Goal: Task Accomplishment & Management: Manage account settings

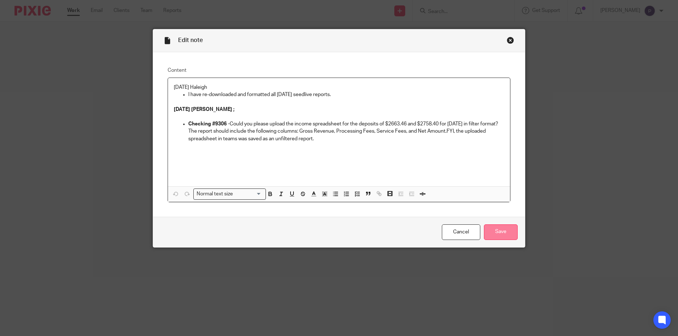
click at [500, 237] on input "Save" at bounding box center [501, 232] width 34 height 16
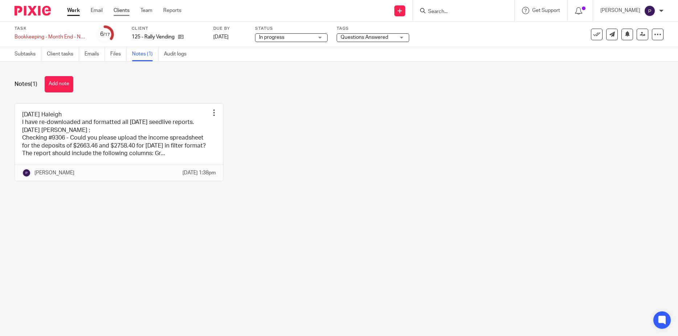
click at [125, 11] on link "Clients" at bounding box center [122, 10] width 16 height 7
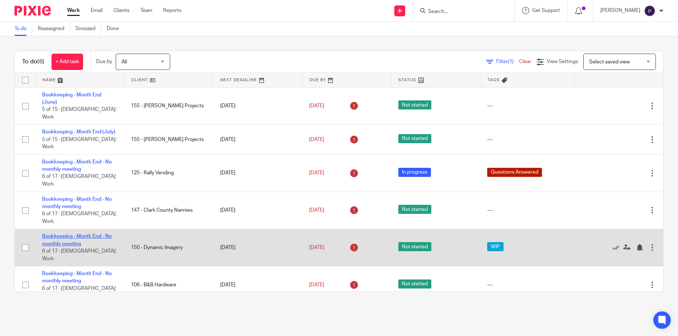
click at [82, 234] on link "Bookkeeping - Month End - No monthly meeting" at bounding box center [77, 240] width 70 height 12
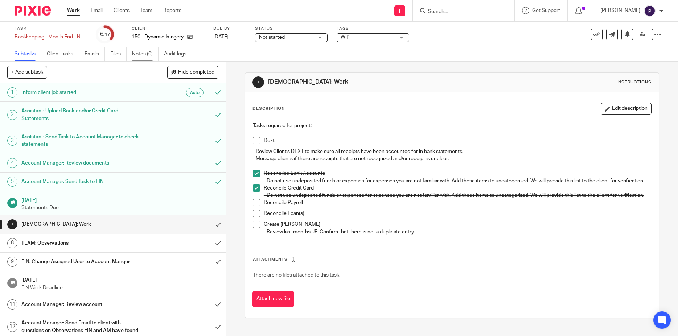
click at [145, 54] on link "Notes (0)" at bounding box center [145, 54] width 26 height 14
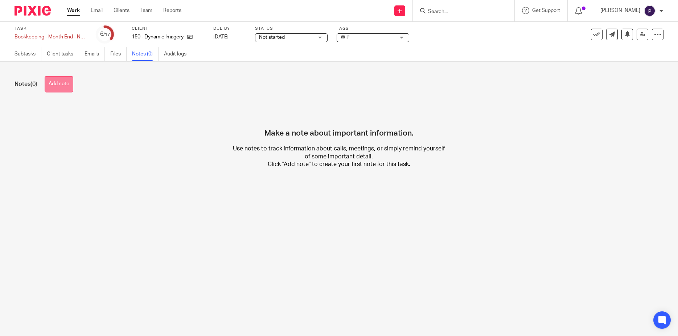
click at [65, 84] on button "Add note" at bounding box center [59, 84] width 29 height 16
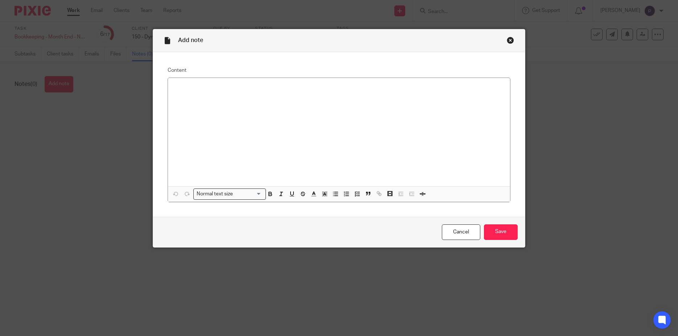
drag, startPoint x: 465, startPoint y: 234, endPoint x: 180, endPoint y: 8, distance: 363.7
click at [465, 227] on link "Cancel" at bounding box center [461, 232] width 38 height 16
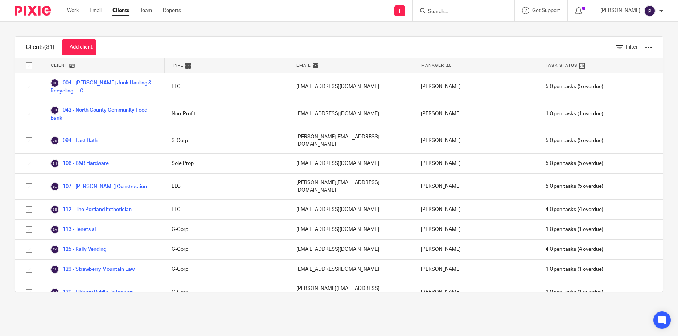
click at [98, 306] on div "Clients (31) + Add client Filter Client Type Email Manager Task Status 004 - Ma…" at bounding box center [339, 164] width 678 height 285
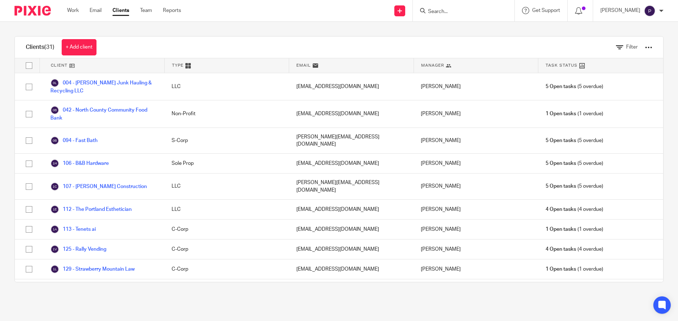
scroll to position [259, 0]
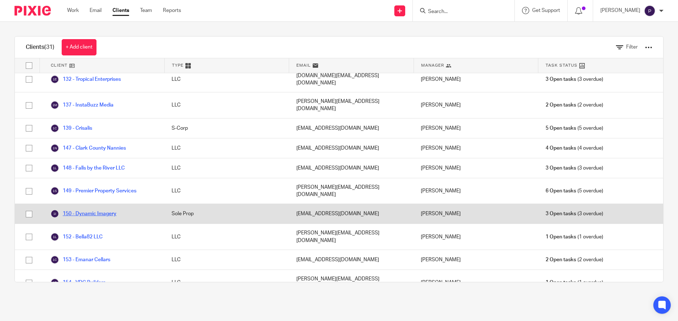
click at [106, 210] on link "150 - Dynamic Imagery" at bounding box center [83, 214] width 66 height 9
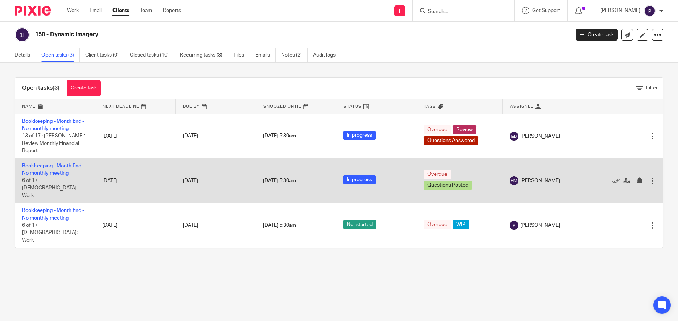
click at [66, 164] on link "Bookkeeping - Month End - No monthly meeting" at bounding box center [53, 170] width 62 height 12
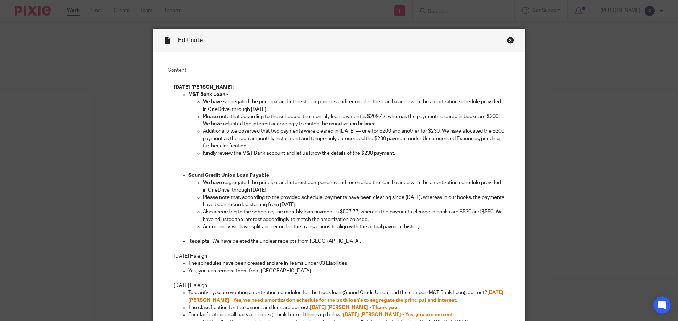
click at [384, 123] on p "Please note that according to the schedule, the monthly loan payment is $209.47…" at bounding box center [354, 120] width 302 height 15
drag, startPoint x: 469, startPoint y: 124, endPoint x: 392, endPoint y: 124, distance: 76.9
click at [395, 126] on p "Please note that according to the schedule, the monthly loan payment is $209.47…" at bounding box center [354, 120] width 302 height 15
click at [384, 123] on p "Please note that according to the schedule, the monthly loan payment is $209.47…" at bounding box center [354, 120] width 302 height 15
drag, startPoint x: 468, startPoint y: 125, endPoint x: 376, endPoint y: 124, distance: 92.1
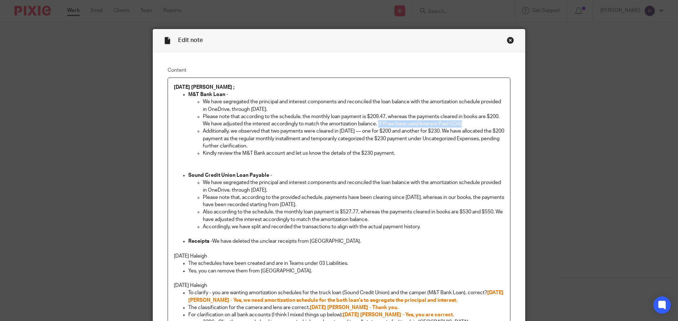
click at [376, 124] on p "Please note that according to the schedule, the monthly loan payment is $209.47…" at bounding box center [354, 120] width 302 height 15
copy p "(FYl we have used Interest Paid COA)"
click at [380, 218] on p "Also according to the schedule, the monthly loan payment is $527.77, whereas th…" at bounding box center [354, 216] width 302 height 15
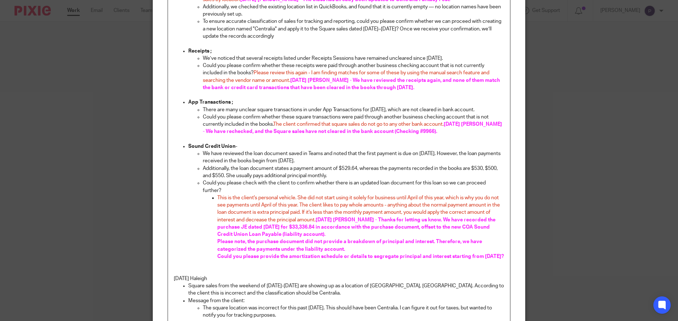
scroll to position [898, 0]
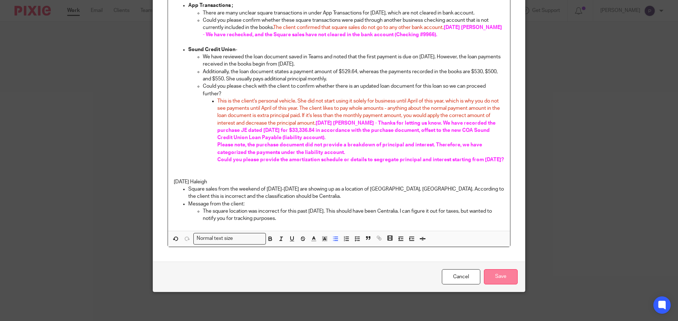
click at [498, 272] on input "Save" at bounding box center [501, 277] width 34 height 16
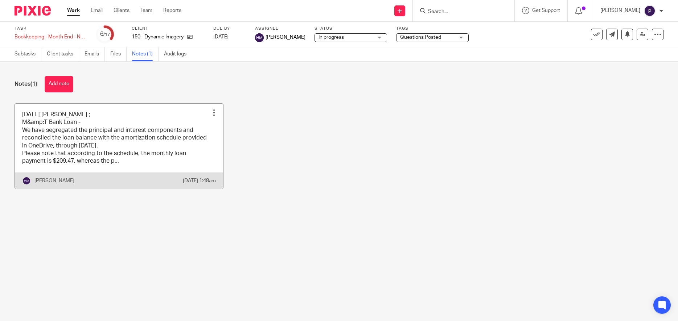
click at [116, 121] on link at bounding box center [119, 146] width 208 height 85
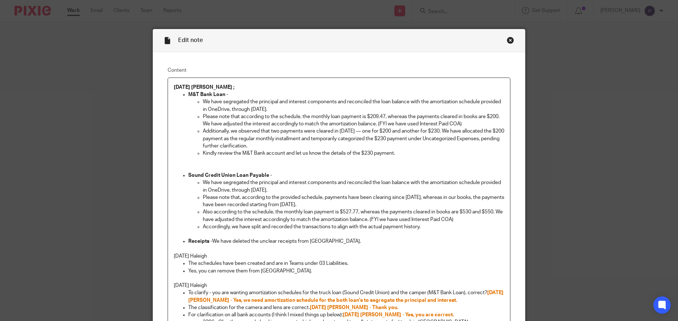
click at [330, 243] on p "Receipts - We have deleted the unclear receipts from [GEOGRAPHIC_DATA]." at bounding box center [346, 241] width 316 height 7
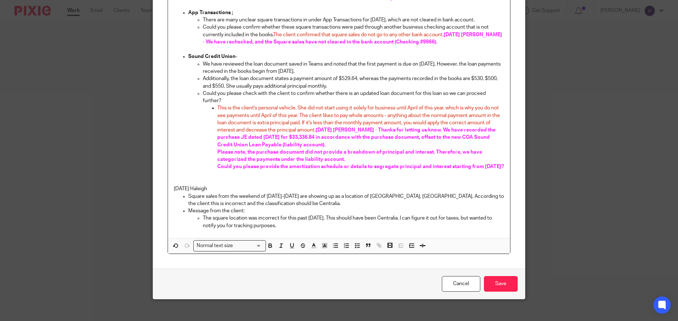
scroll to position [913, 0]
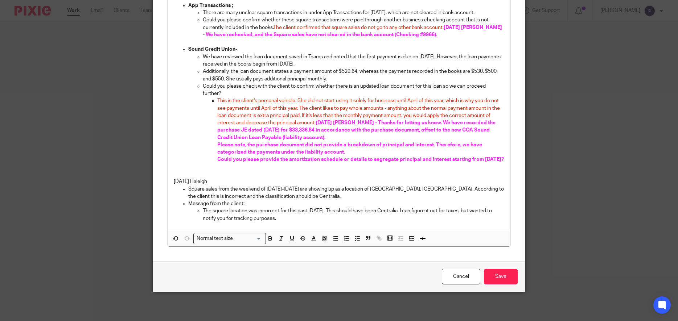
click at [329, 238] on span at bounding box center [345, 239] width 33 height 11
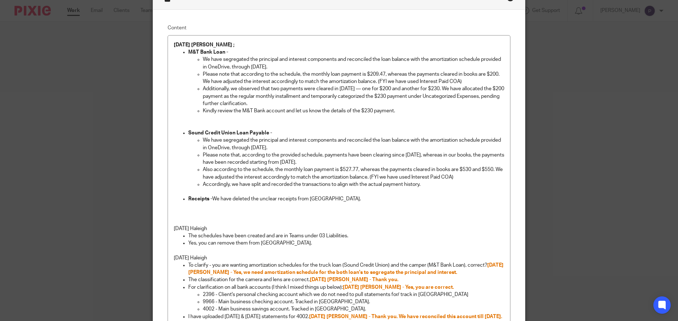
scroll to position [8, 0]
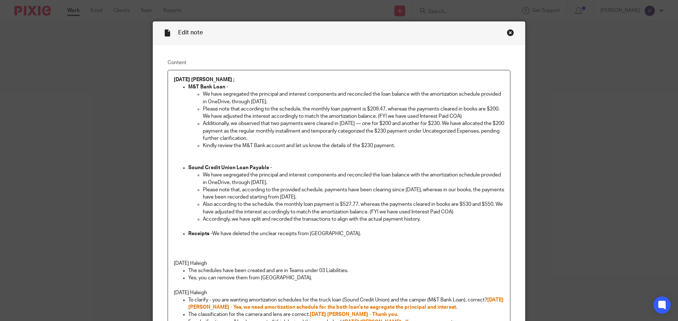
click at [184, 247] on p at bounding box center [339, 248] width 331 height 7
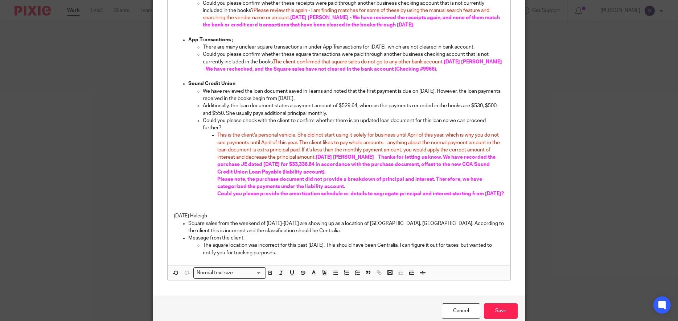
scroll to position [913, 0]
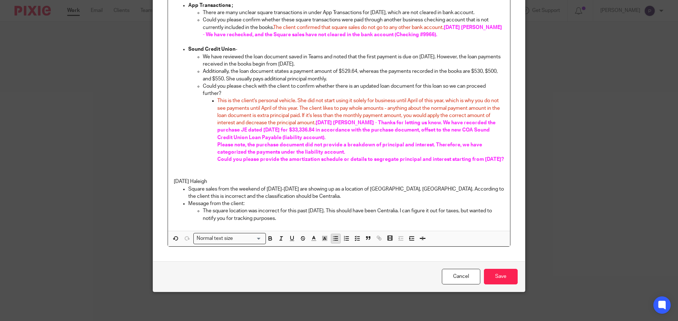
click at [332, 240] on icon "button" at bounding box center [335, 238] width 7 height 7
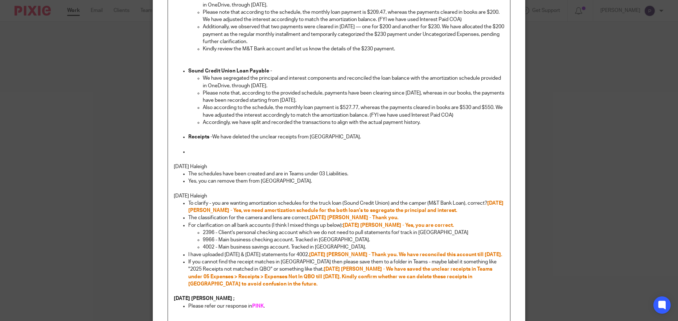
scroll to position [139, 0]
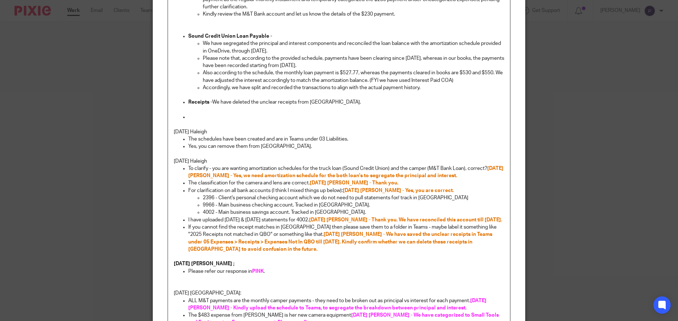
paste div
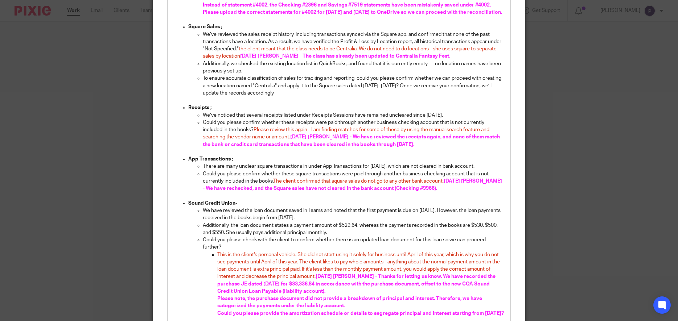
scroll to position [920, 0]
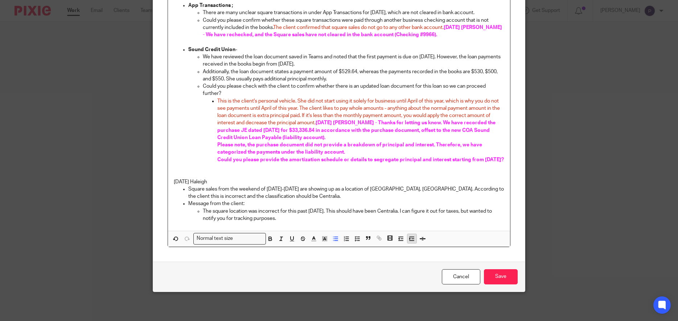
click at [410, 241] on icon "button" at bounding box center [411, 239] width 7 height 7
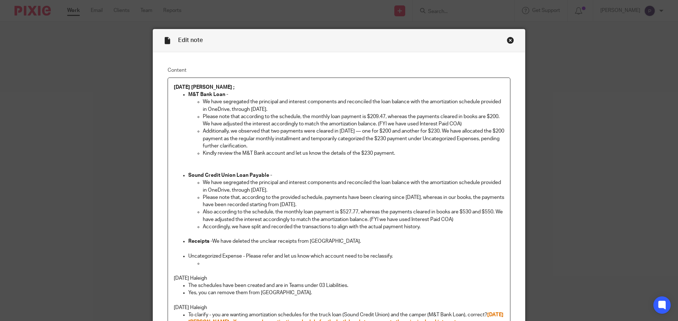
scroll to position [174, 0]
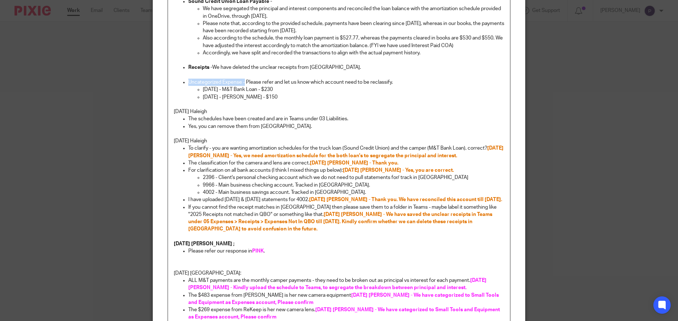
drag, startPoint x: 242, startPoint y: 81, endPoint x: 184, endPoint y: 81, distance: 58.0
click at [188, 81] on li "Uncategorized Expense - Please refer and let us know which account need to be r…" at bounding box center [346, 90] width 316 height 22
click at [288, 97] on p "7/22/25 - Lauren Edwards - $150" at bounding box center [354, 97] width 302 height 7
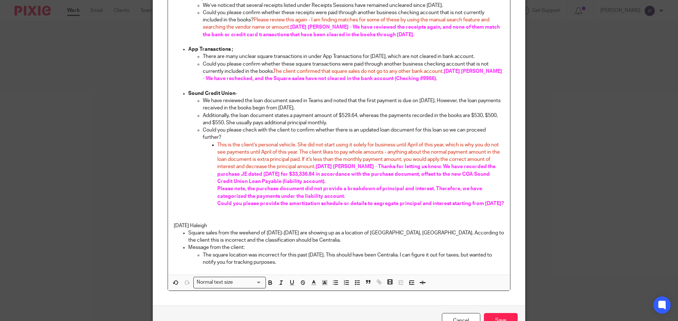
scroll to position [949, 0]
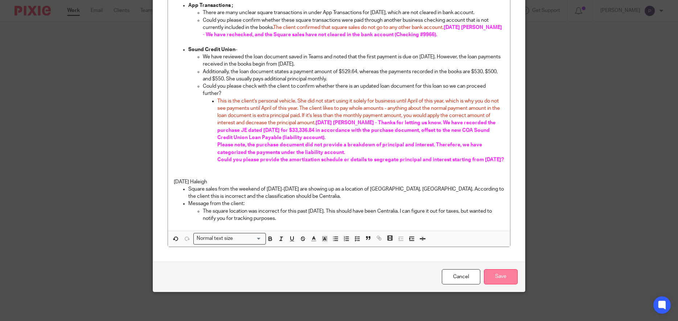
click at [498, 279] on input "Save" at bounding box center [501, 277] width 34 height 16
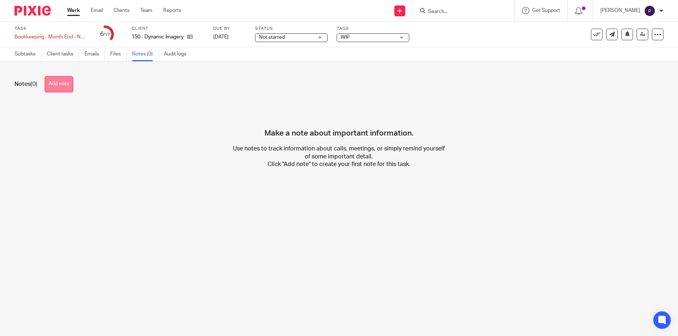
click at [73, 85] on button "Add note" at bounding box center [59, 84] width 29 height 16
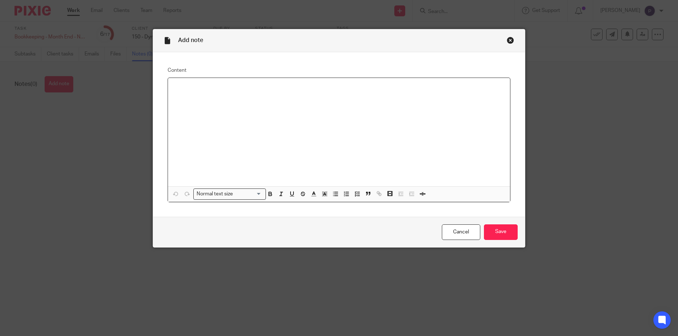
click at [207, 86] on p at bounding box center [339, 87] width 331 height 7
click at [333, 195] on icon "button" at bounding box center [335, 194] width 7 height 7
click at [199, 100] on p at bounding box center [346, 101] width 316 height 7
click at [370, 100] on p "Uncategorized Expense - Please refer and let us know which account need to be r…" at bounding box center [346, 101] width 316 height 7
drag, startPoint x: 244, startPoint y: 101, endPoint x: 410, endPoint y: 108, distance: 166.3
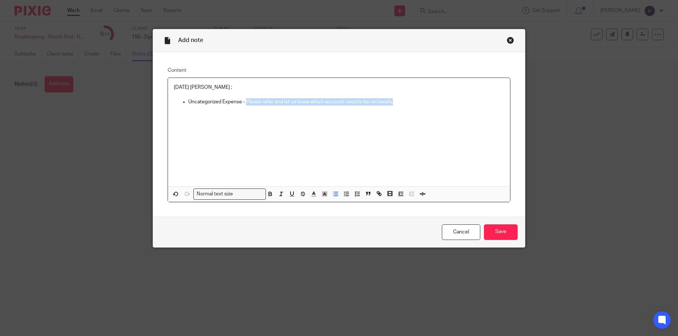
click at [410, 108] on div "08/18/2025 Penny ; Uncategorized Expense - Please refer and let us know which a…" at bounding box center [339, 132] width 342 height 108
copy p "Please refer and let us know which account need to be reclassify."
click at [409, 106] on div "08/18/2025 Penny ; Uncategorized Expense - Please refer and let us know which a…" at bounding box center [339, 132] width 342 height 108
drag, startPoint x: 408, startPoint y: 102, endPoint x: 124, endPoint y: 79, distance: 285.7
click at [124, 79] on div "Add note Content 08/18/2025 Penny ; Uncategorized Expense - Please refer and le…" at bounding box center [339, 168] width 678 height 336
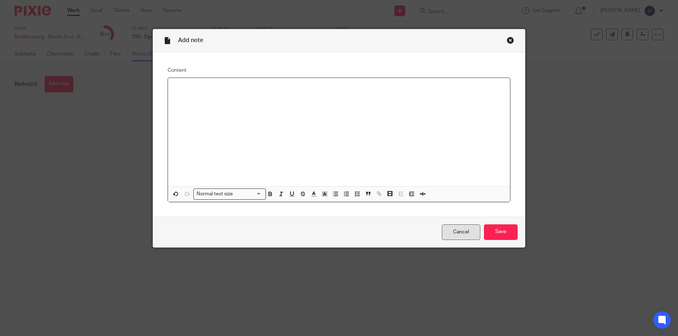
click at [467, 234] on link "Cancel" at bounding box center [461, 232] width 38 height 16
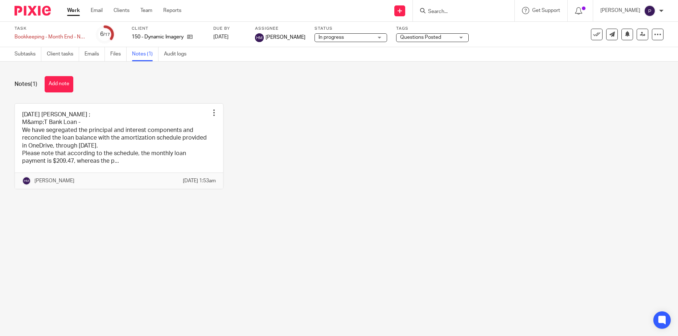
click at [77, 13] on link "Work" at bounding box center [73, 10] width 13 height 7
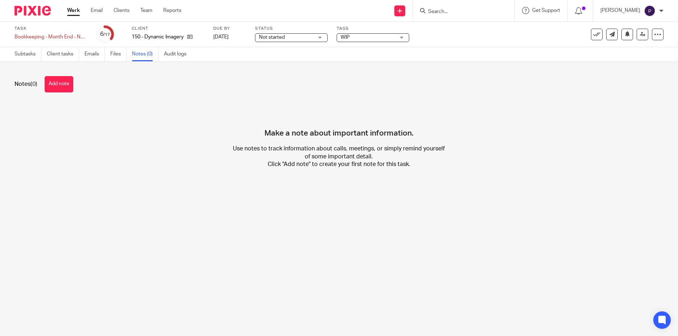
click at [367, 38] on span "WIP" at bounding box center [368, 38] width 54 height 8
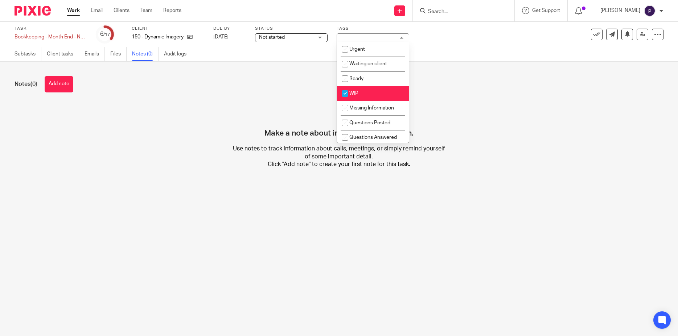
click at [343, 94] on input "checkbox" at bounding box center [345, 94] width 14 height 14
checkbox input "false"
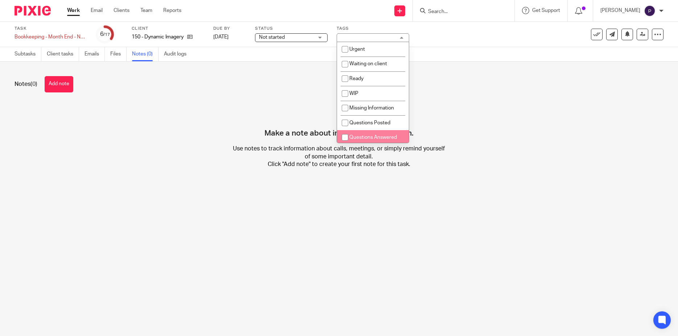
scroll to position [17, 0]
click at [345, 136] on input "checkbox" at bounding box center [345, 135] width 14 height 14
checkbox input "true"
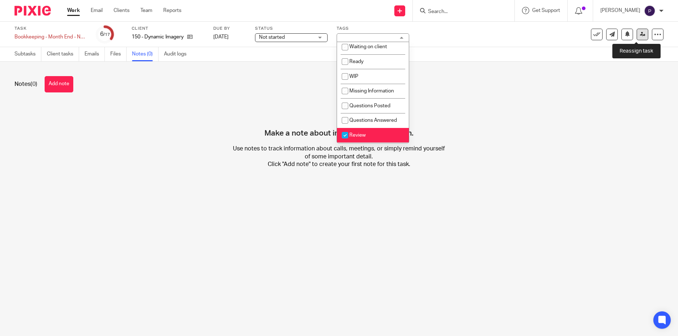
click at [640, 34] on icon at bounding box center [642, 34] width 5 height 5
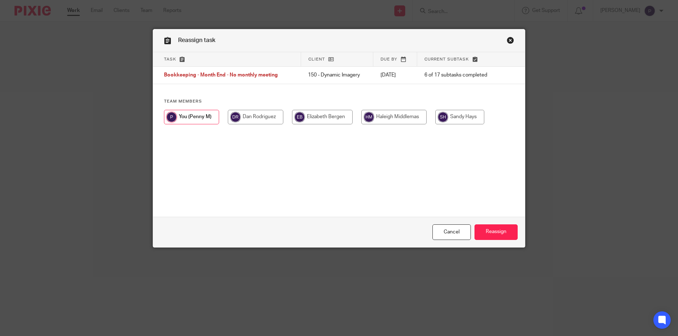
click at [390, 119] on input "radio" at bounding box center [393, 117] width 65 height 15
radio input "true"
click at [495, 234] on input "Reassign" at bounding box center [495, 232] width 43 height 16
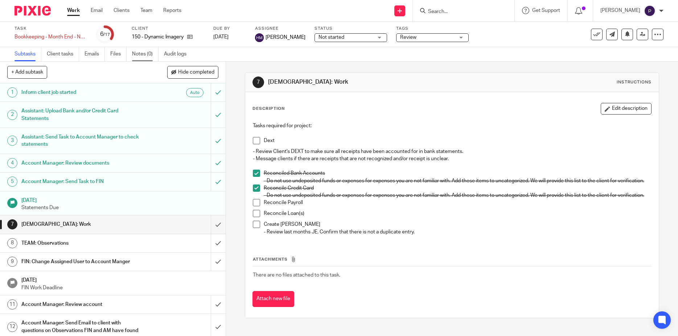
click at [141, 53] on link "Notes (0)" at bounding box center [145, 54] width 26 height 14
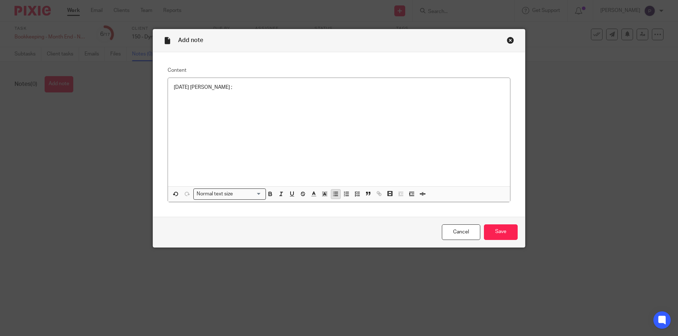
click at [334, 196] on line "button" at bounding box center [335, 196] width 3 height 0
drag, startPoint x: 208, startPoint y: 100, endPoint x: 159, endPoint y: 77, distance: 54.3
click at [159, 77] on div "Content 08/18/2025 Penny ; Receipts - We have saved the unclear receipts to tea…" at bounding box center [339, 134] width 372 height 165
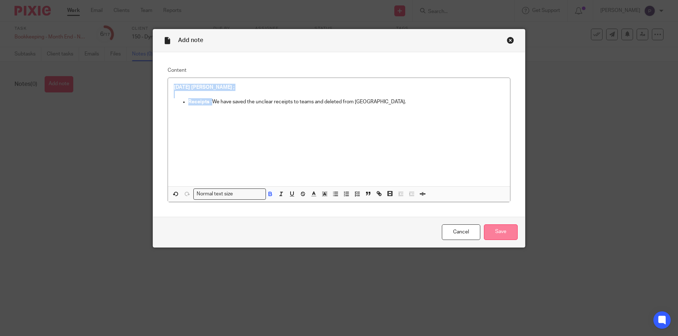
click at [502, 233] on input "Save" at bounding box center [501, 232] width 34 height 16
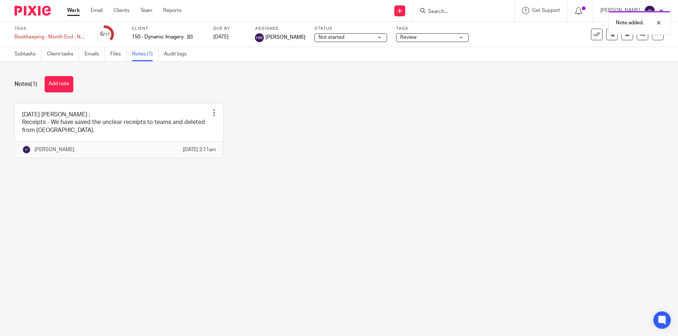
click at [77, 12] on link "Work" at bounding box center [73, 10] width 13 height 7
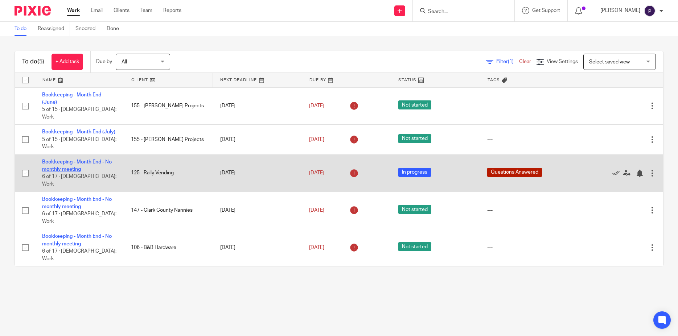
click at [93, 160] on link "Bookkeeping - Month End - No monthly meeting" at bounding box center [77, 166] width 70 height 12
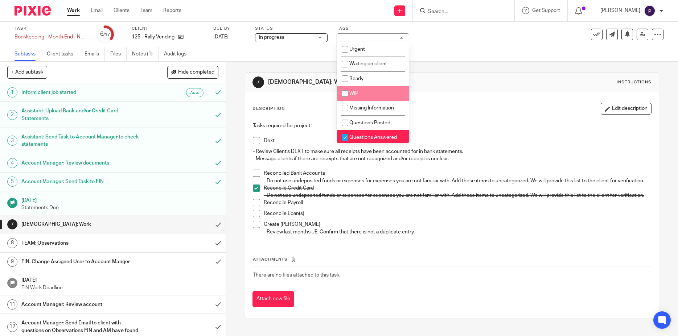
click at [345, 95] on input "checkbox" at bounding box center [345, 94] width 14 height 14
checkbox input "true"
click at [343, 137] on input "checkbox" at bounding box center [345, 138] width 14 height 14
checkbox input "false"
click at [76, 13] on link "Work" at bounding box center [73, 10] width 13 height 7
